Goal: Task Accomplishment & Management: Use online tool/utility

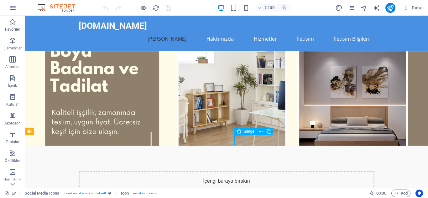
select select "xMidYMid"
select select "px"
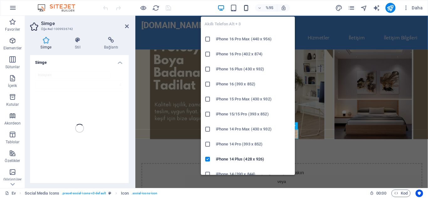
click at [246, 9] on icon "button" at bounding box center [245, 7] width 7 height 7
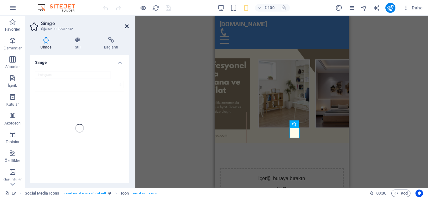
click at [127, 27] on icon at bounding box center [127, 26] width 4 height 5
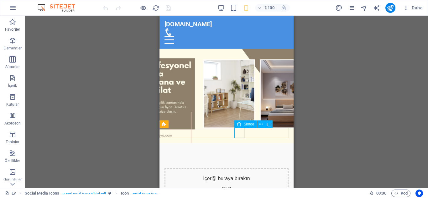
select select "xMidYMid"
select select "px"
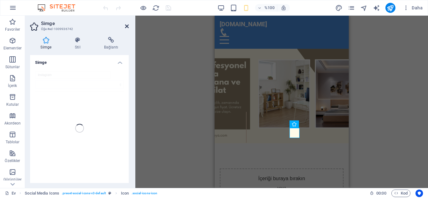
click at [126, 26] on icon at bounding box center [127, 26] width 4 height 5
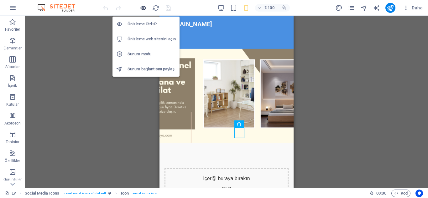
click at [143, 7] on icon "button" at bounding box center [143, 7] width 7 height 7
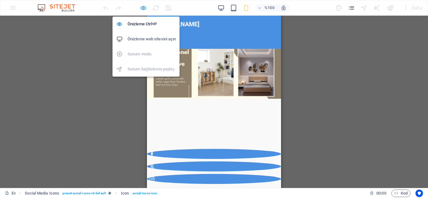
click at [142, 8] on icon "button" at bounding box center [143, 7] width 7 height 7
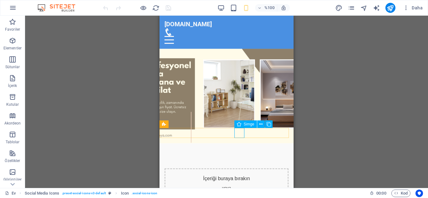
select select "xMidYMid"
select select "px"
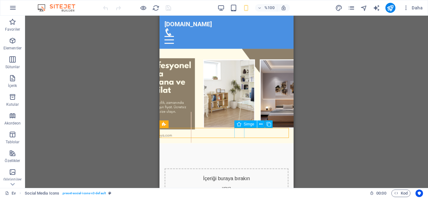
select select "xMidYMid"
select select "px"
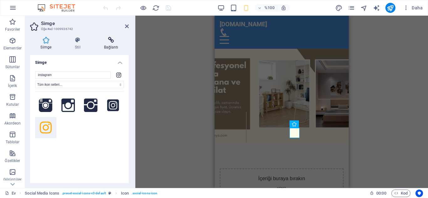
click at [115, 41] on icon at bounding box center [110, 40] width 35 height 6
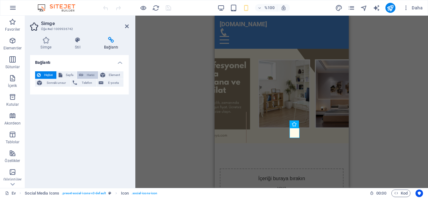
click at [87, 74] on font "Harici" at bounding box center [91, 74] width 8 height 3
select select "blank"
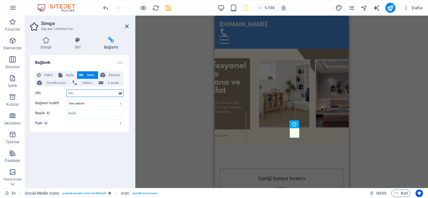
click at [98, 95] on input "URL" at bounding box center [94, 94] width 57 height 8
type input "ınstagram/boya_badana_tadilat_tamir"
click at [103, 113] on input "Başlık Ek bağlantı açıklaması, bağlantı metniyle aynı olmamalıdır. Başlık, gene…" at bounding box center [94, 114] width 57 height 8
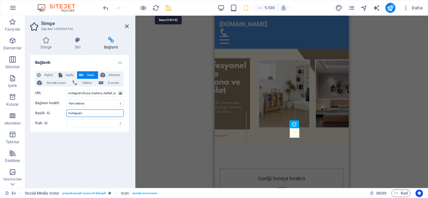
type input "Instagram"
click at [166, 9] on icon "kaydetmek" at bounding box center [168, 7] width 7 height 7
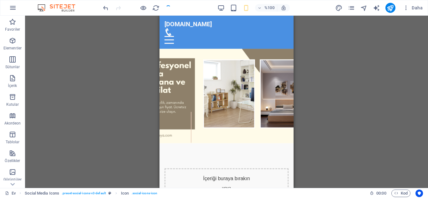
checkbox input "false"
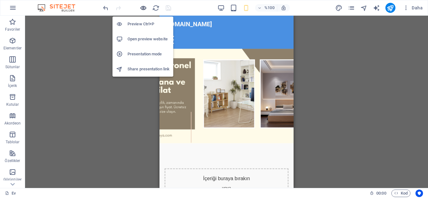
click at [143, 8] on icon "button" at bounding box center [143, 7] width 7 height 7
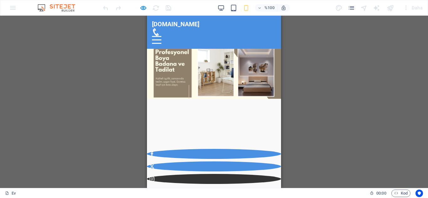
click at [154, 177] on icon at bounding box center [151, 179] width 5 height 5
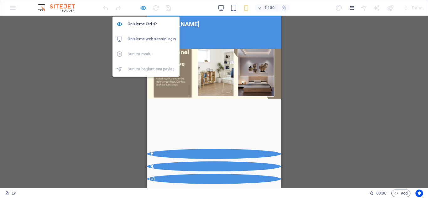
click at [143, 9] on icon "button" at bounding box center [143, 7] width 7 height 7
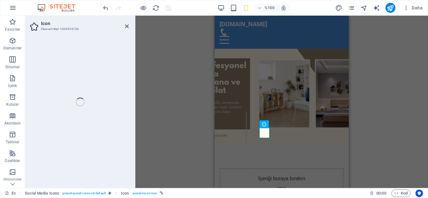
select select "xMidYMid"
select select "search"
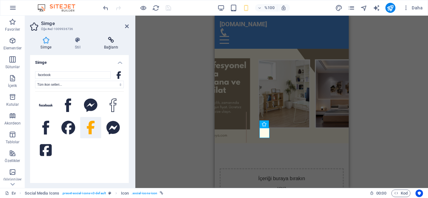
click at [111, 44] on h4 "Bağlantı" at bounding box center [110, 43] width 35 height 13
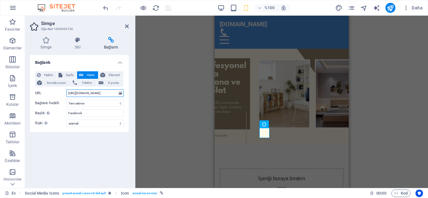
click at [116, 92] on input "[URL][DOMAIN_NAME]" at bounding box center [94, 94] width 57 height 8
click at [162, 119] on div "H2 Metinli resim Konteyner Menü Çubuğu Menü Yer tutucu Arka plandaki metin Simg…" at bounding box center [281, 102] width 292 height 173
click at [127, 26] on icon at bounding box center [127, 26] width 4 height 5
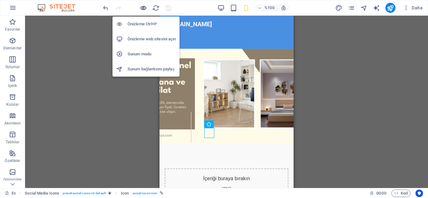
click at [144, 7] on icon "button" at bounding box center [143, 7] width 7 height 7
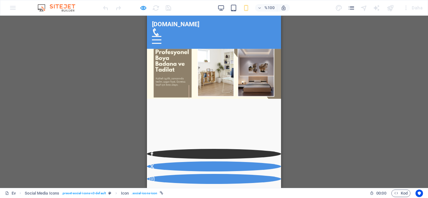
click at [154, 152] on icon at bounding box center [151, 154] width 5 height 5
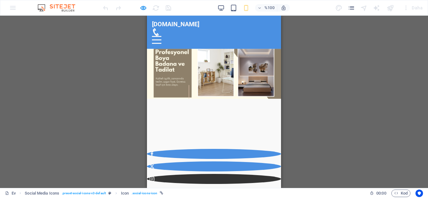
click at [227, 174] on link at bounding box center [214, 179] width 134 height 10
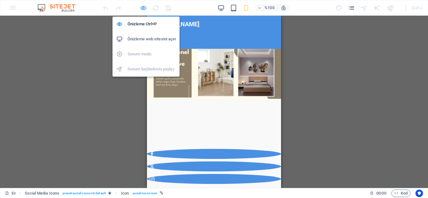
click at [141, 7] on icon "button" at bounding box center [143, 7] width 7 height 7
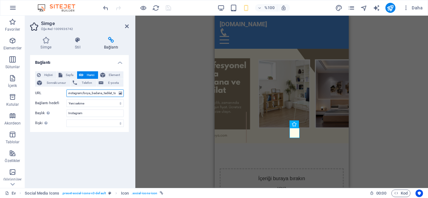
click at [69, 93] on input "ınstagram/boya_badana_tadilat_tamir" at bounding box center [94, 94] width 57 height 8
type input "[URL]"
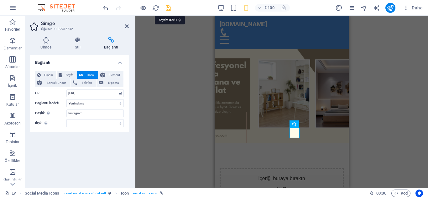
click at [169, 9] on icon "kaydetmek" at bounding box center [168, 7] width 7 height 7
checkbox input "false"
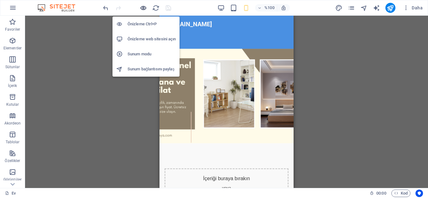
click at [142, 8] on icon "button" at bounding box center [143, 7] width 7 height 7
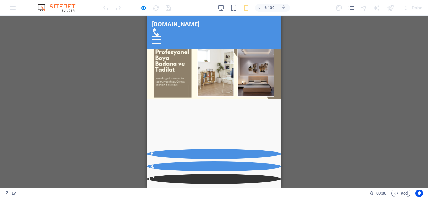
click at [154, 177] on icon at bounding box center [151, 179] width 5 height 5
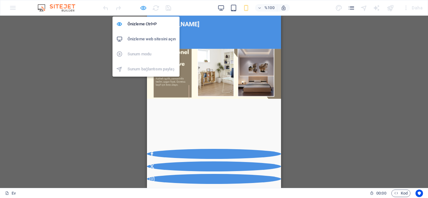
click at [145, 8] on icon "button" at bounding box center [143, 7] width 7 height 7
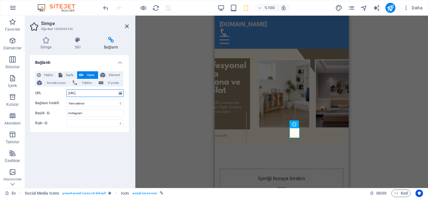
click at [77, 93] on input "[URL]" at bounding box center [94, 94] width 57 height 8
type input "[URL]"
click at [169, 10] on icon "kaydetmek" at bounding box center [168, 7] width 7 height 7
checkbox input "false"
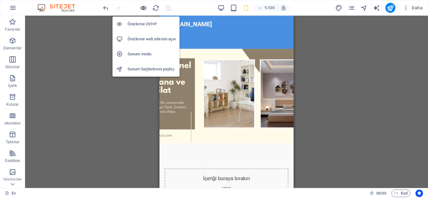
click at [140, 8] on icon "button" at bounding box center [143, 7] width 7 height 7
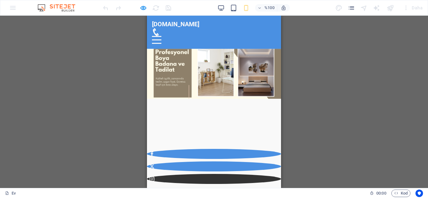
click at [154, 177] on icon at bounding box center [151, 179] width 5 height 5
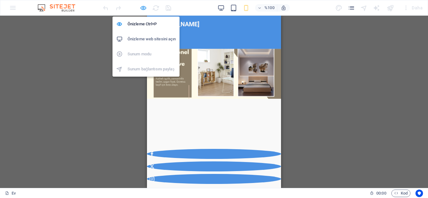
click at [144, 8] on icon "button" at bounding box center [143, 7] width 7 height 7
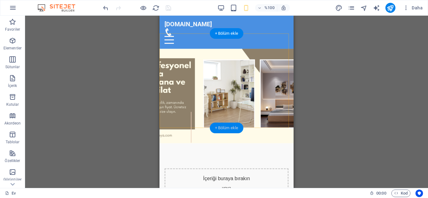
click at [238, 133] on div "+ Bölüm ekle" at bounding box center [227, 128] width 34 height 11
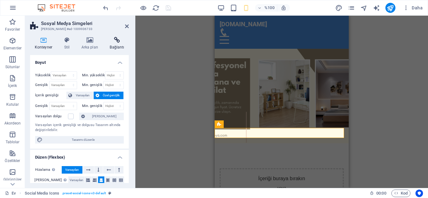
click at [119, 43] on icon at bounding box center [116, 40] width 23 height 6
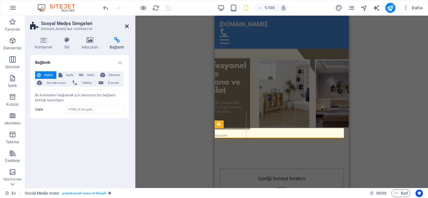
click at [127, 27] on icon at bounding box center [127, 26] width 4 height 5
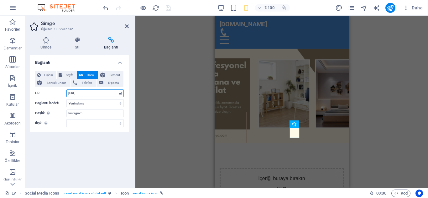
click at [87, 92] on input "[URL]" at bounding box center [94, 94] width 57 height 8
click at [114, 92] on input "[URL]" at bounding box center [94, 94] width 57 height 8
type input "[URL]"
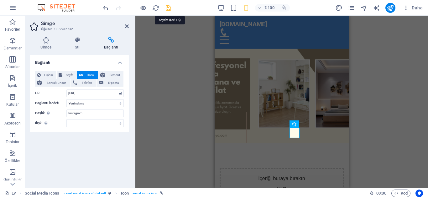
click at [169, 5] on icon "kaydetmek" at bounding box center [168, 7] width 7 height 7
checkbox input "false"
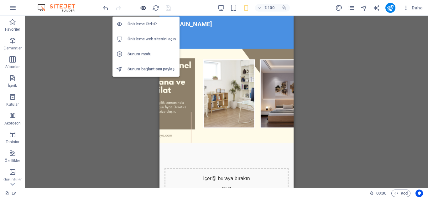
click at [142, 10] on icon "button" at bounding box center [143, 7] width 7 height 7
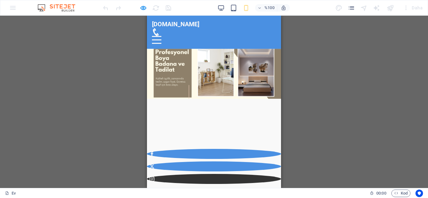
click at [154, 177] on icon at bounding box center [151, 179] width 5 height 5
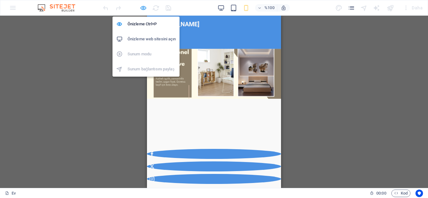
click at [144, 10] on icon "button" at bounding box center [143, 7] width 7 height 7
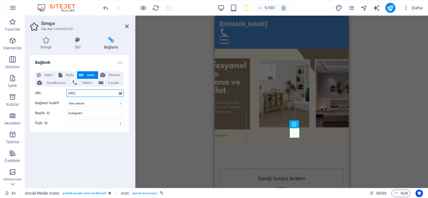
click at [108, 93] on input "[URL]" at bounding box center [94, 94] width 57 height 8
click at [114, 93] on input "[URL]" at bounding box center [94, 94] width 57 height 8
type input "[URL]"
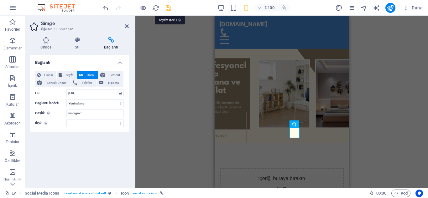
click at [168, 8] on icon "kaydetmek" at bounding box center [168, 7] width 7 height 7
checkbox input "false"
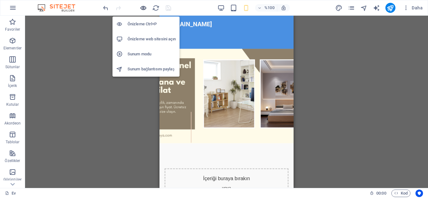
click at [142, 10] on icon "button" at bounding box center [143, 7] width 7 height 7
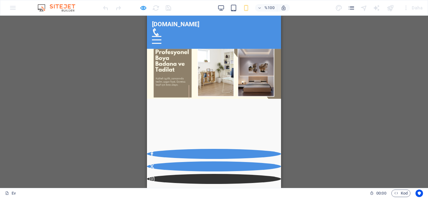
click at [154, 177] on icon at bounding box center [151, 179] width 5 height 5
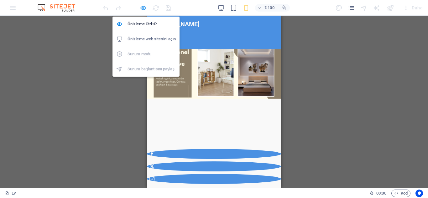
click at [142, 9] on icon "button" at bounding box center [143, 7] width 7 height 7
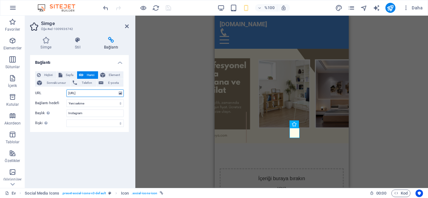
click at [78, 94] on input "[URL]" at bounding box center [94, 94] width 57 height 8
type input "www.instagram/boya_badana_tadilat_tamirat/"
click at [167, 7] on icon "kaydetmek" at bounding box center [168, 7] width 7 height 7
checkbox input "false"
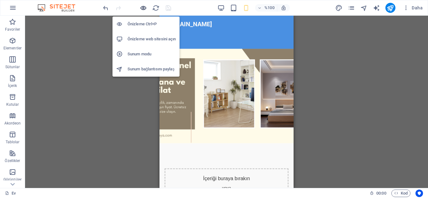
click at [141, 8] on icon "button" at bounding box center [143, 7] width 7 height 7
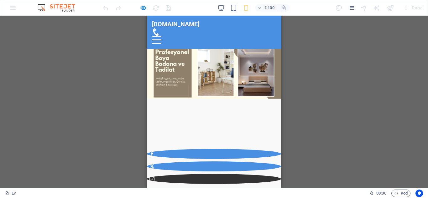
click at [227, 174] on link at bounding box center [214, 179] width 134 height 10
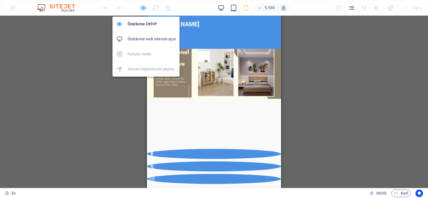
click at [142, 8] on icon "button" at bounding box center [143, 7] width 7 height 7
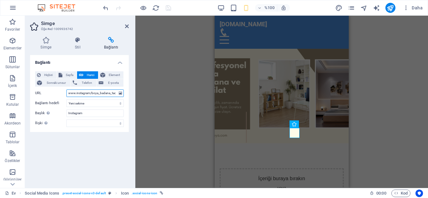
click at [68, 91] on input "www.instagram/boya_badana_tadilat_tamirat/" at bounding box center [94, 94] width 57 height 8
type input "[URL]"
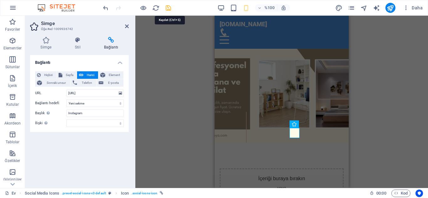
click at [168, 8] on icon "kaydetmek" at bounding box center [168, 7] width 7 height 7
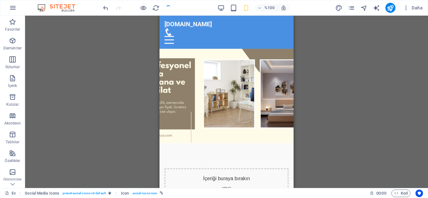
checkbox input "false"
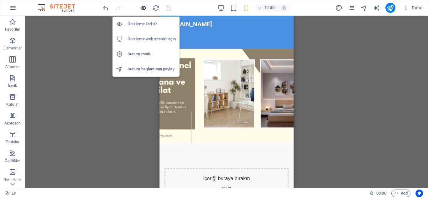
click at [143, 6] on icon "button" at bounding box center [143, 7] width 7 height 7
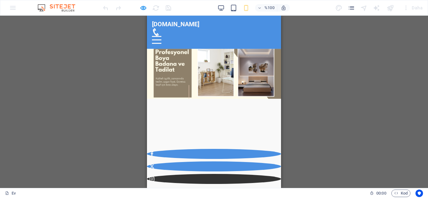
click at [154, 177] on icon at bounding box center [151, 179] width 5 height 5
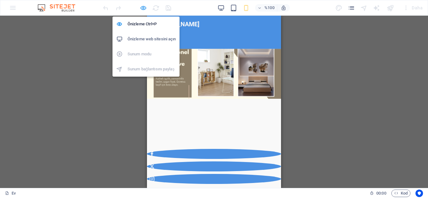
click at [145, 7] on icon "button" at bounding box center [143, 7] width 7 height 7
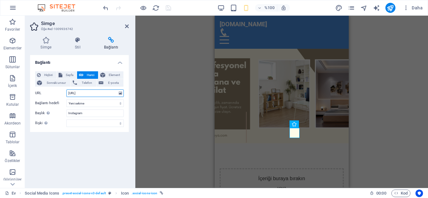
click at [106, 93] on input "[URL]" at bounding box center [94, 94] width 57 height 8
type input "[URL]"
click at [170, 9] on icon "kaydetmek" at bounding box center [168, 7] width 7 height 7
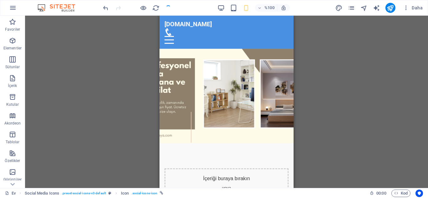
checkbox input "false"
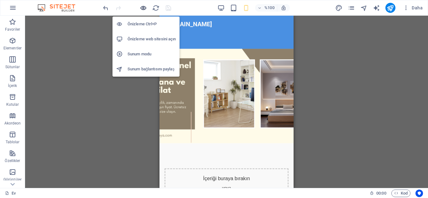
click at [143, 7] on icon "button" at bounding box center [143, 7] width 7 height 7
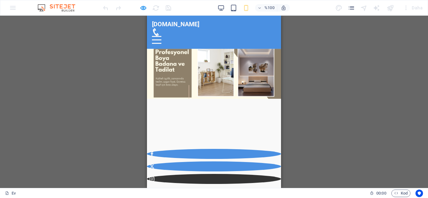
click at [154, 177] on icon at bounding box center [151, 179] width 5 height 5
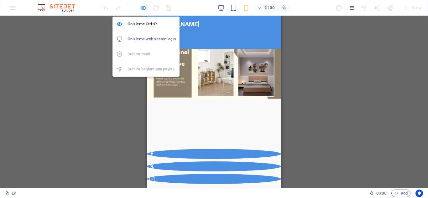
click at [143, 8] on icon "button" at bounding box center [143, 7] width 7 height 7
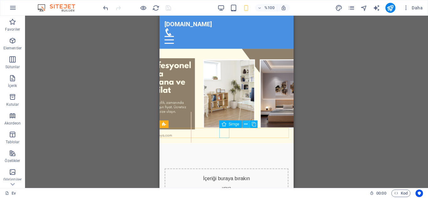
click at [248, 124] on button at bounding box center [246, 125] width 8 height 8
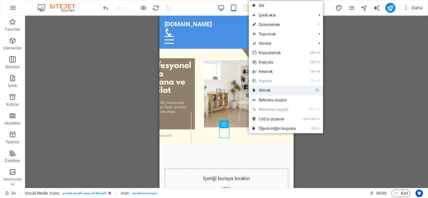
click at [280, 91] on link "⌦ Silmek" at bounding box center [274, 90] width 51 height 9
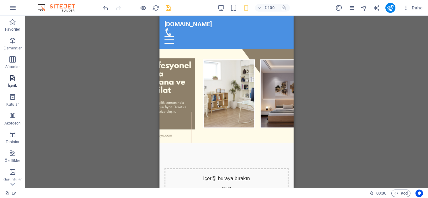
click at [12, 82] on icon "button" at bounding box center [13, 79] width 8 height 8
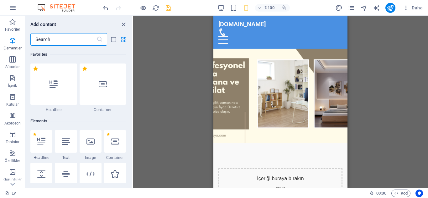
scroll to position [1096, 0]
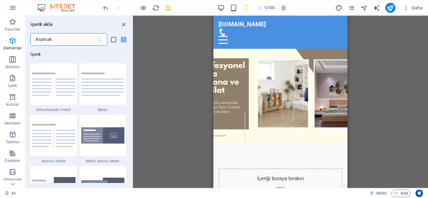
click at [54, 37] on input "text" at bounding box center [63, 39] width 66 height 13
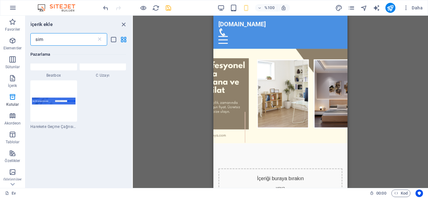
scroll to position [0, 0]
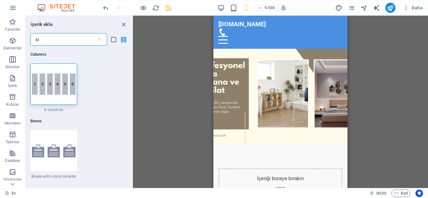
type input "s"
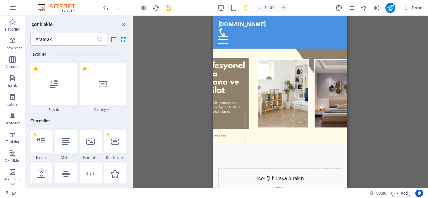
drag, startPoint x: 131, startPoint y: 49, endPoint x: 131, endPoint y: 67, distance: 18.2
click at [131, 67] on div "Favoriler 1 [PERSON_NAME] 1 Yıldız Konteyner Elementler 1 [PERSON_NAME] 1 Yıldı…" at bounding box center [78, 114] width 107 height 137
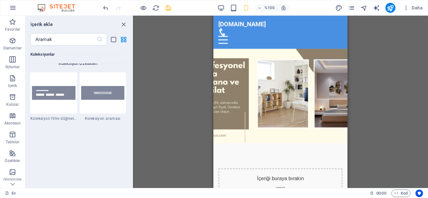
scroll to position [6001, 0]
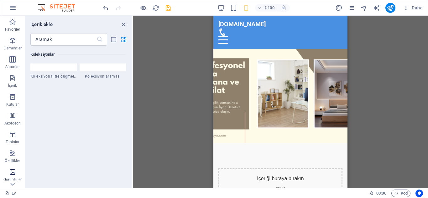
click at [12, 176] on span "Görüntüler" at bounding box center [12, 175] width 25 height 15
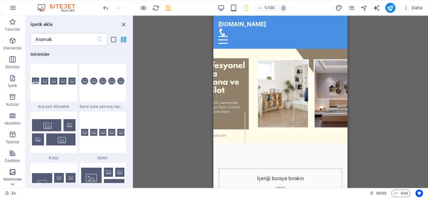
scroll to position [3175, 0]
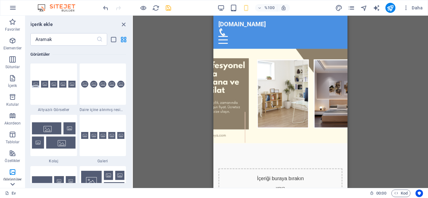
click at [13, 181] on icon at bounding box center [12, 184] width 9 height 9
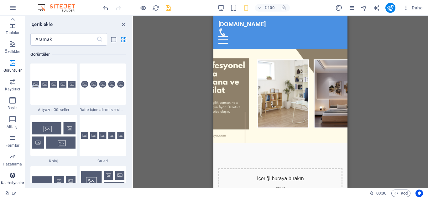
click at [11, 176] on icon "button" at bounding box center [13, 176] width 8 height 8
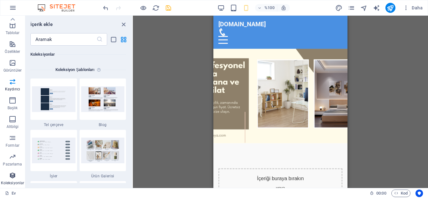
scroll to position [5732, 0]
click at [13, 160] on icon "button" at bounding box center [13, 157] width 8 height 8
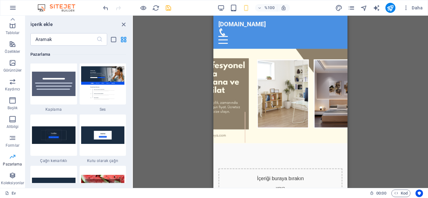
scroll to position [5100, 0]
click at [13, 145] on font "Formlar" at bounding box center [13, 145] width 14 height 4
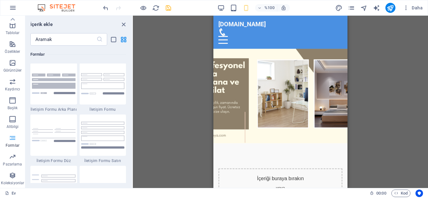
scroll to position [4572, 0]
click at [13, 124] on span "Altbilgi" at bounding box center [12, 123] width 25 height 15
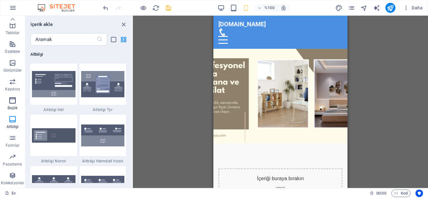
scroll to position [4145, 0]
click at [10, 101] on icon "button" at bounding box center [13, 101] width 8 height 8
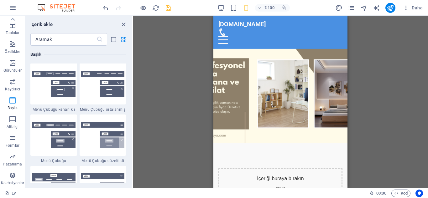
scroll to position [3771, 0]
click at [12, 84] on icon "button" at bounding box center [13, 82] width 8 height 8
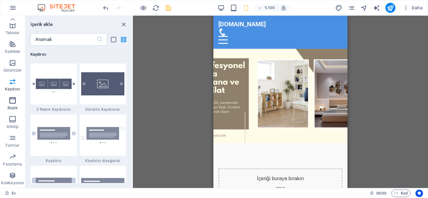
scroll to position [3550, 0]
click at [11, 66] on icon "button" at bounding box center [13, 63] width 8 height 8
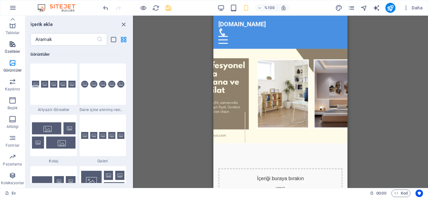
click at [11, 48] on icon "button" at bounding box center [13, 44] width 8 height 8
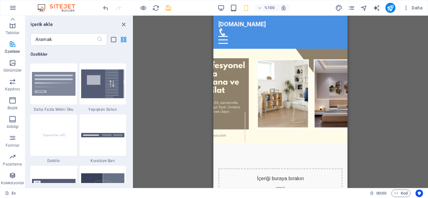
scroll to position [2441, 0]
click at [13, 18] on icon at bounding box center [13, 19] width 4 height 3
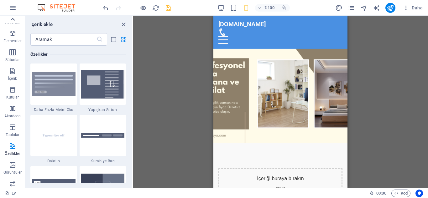
click at [13, 18] on icon at bounding box center [13, 19] width 4 height 3
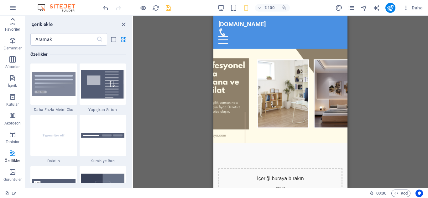
click at [13, 18] on div "Favoriler Elementler Sütunlar İçerik Kutular Akordeon Tablolar Özellikler Görün…" at bounding box center [12, 102] width 25 height 173
click at [13, 19] on icon "button" at bounding box center [13, 22] width 8 height 8
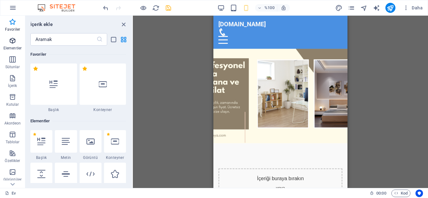
click at [13, 42] on icon "button" at bounding box center [13, 41] width 8 height 8
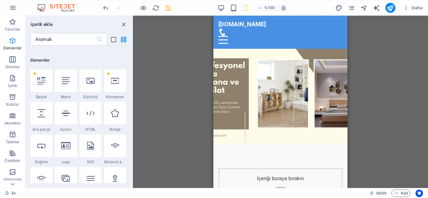
scroll to position [67, 0]
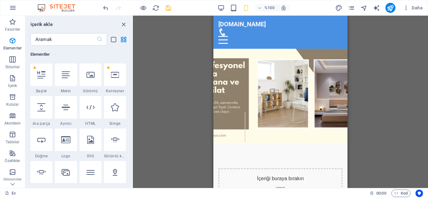
click at [170, 56] on div "H2 Metinli resim Konteyner Menü Çubuğu Menü Yer tutucu Arka plandaki metin Simg…" at bounding box center [280, 102] width 295 height 173
click at [124, 23] on icon "paneli kapat" at bounding box center [123, 24] width 7 height 7
